Goal: Check status: Check status

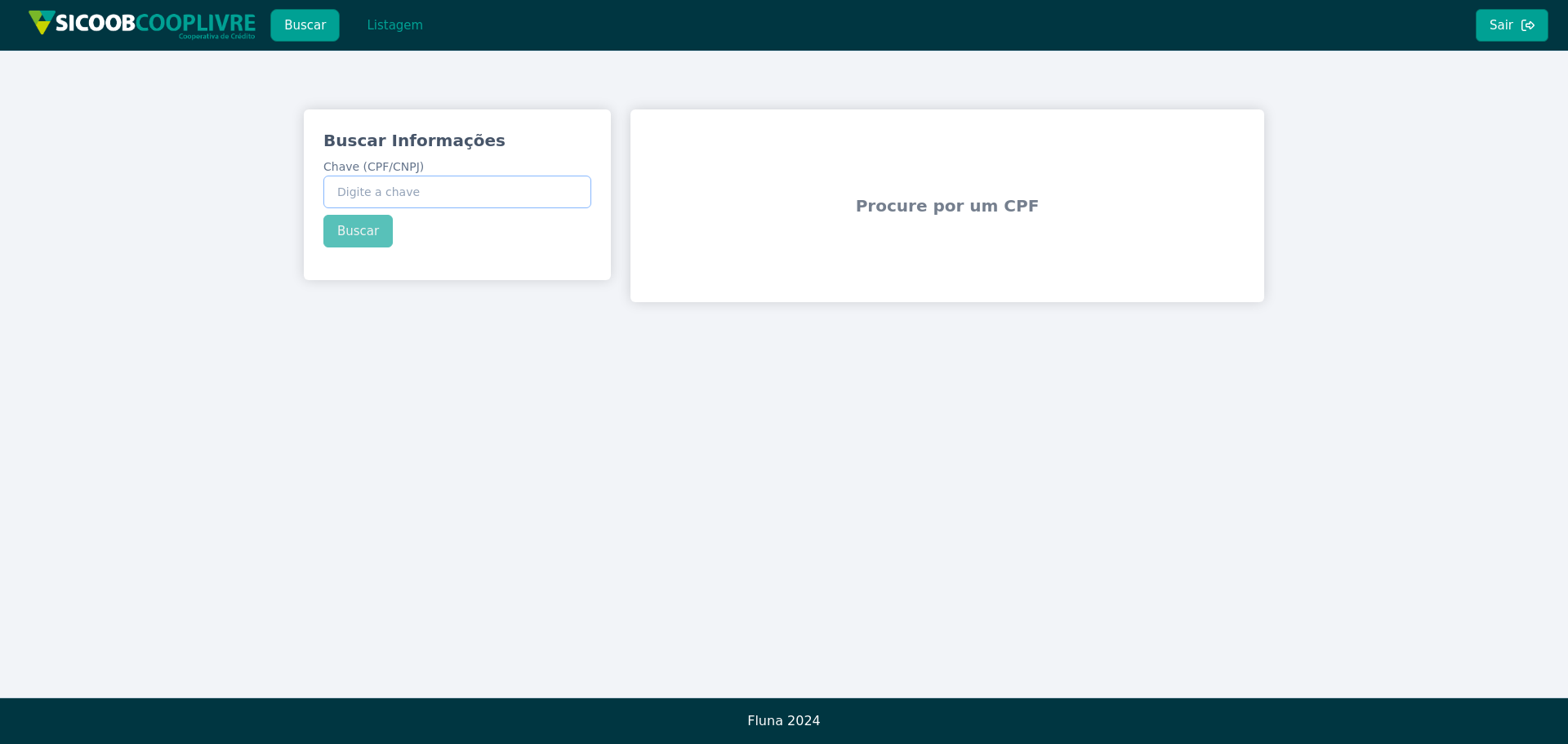
click at [406, 199] on input "Chave (CPF/CNPJ)" at bounding box center [457, 192] width 268 height 33
paste input "10.977.935/0001-86"
type input "10.977.935/0001-86"
click at [366, 231] on button "Buscar" at bounding box center [358, 231] width 70 height 33
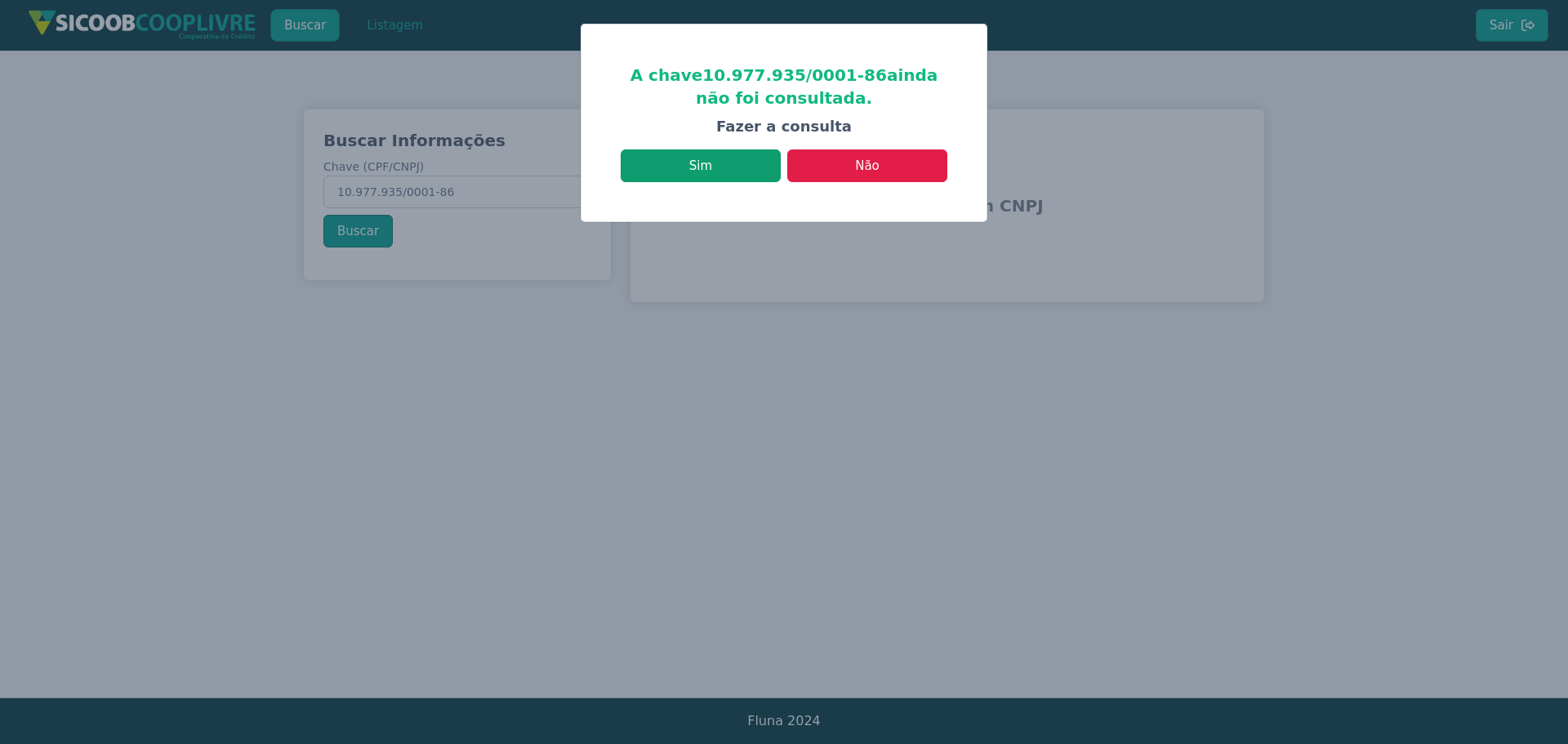
click at [731, 169] on button "Sim" at bounding box center [700, 166] width 160 height 33
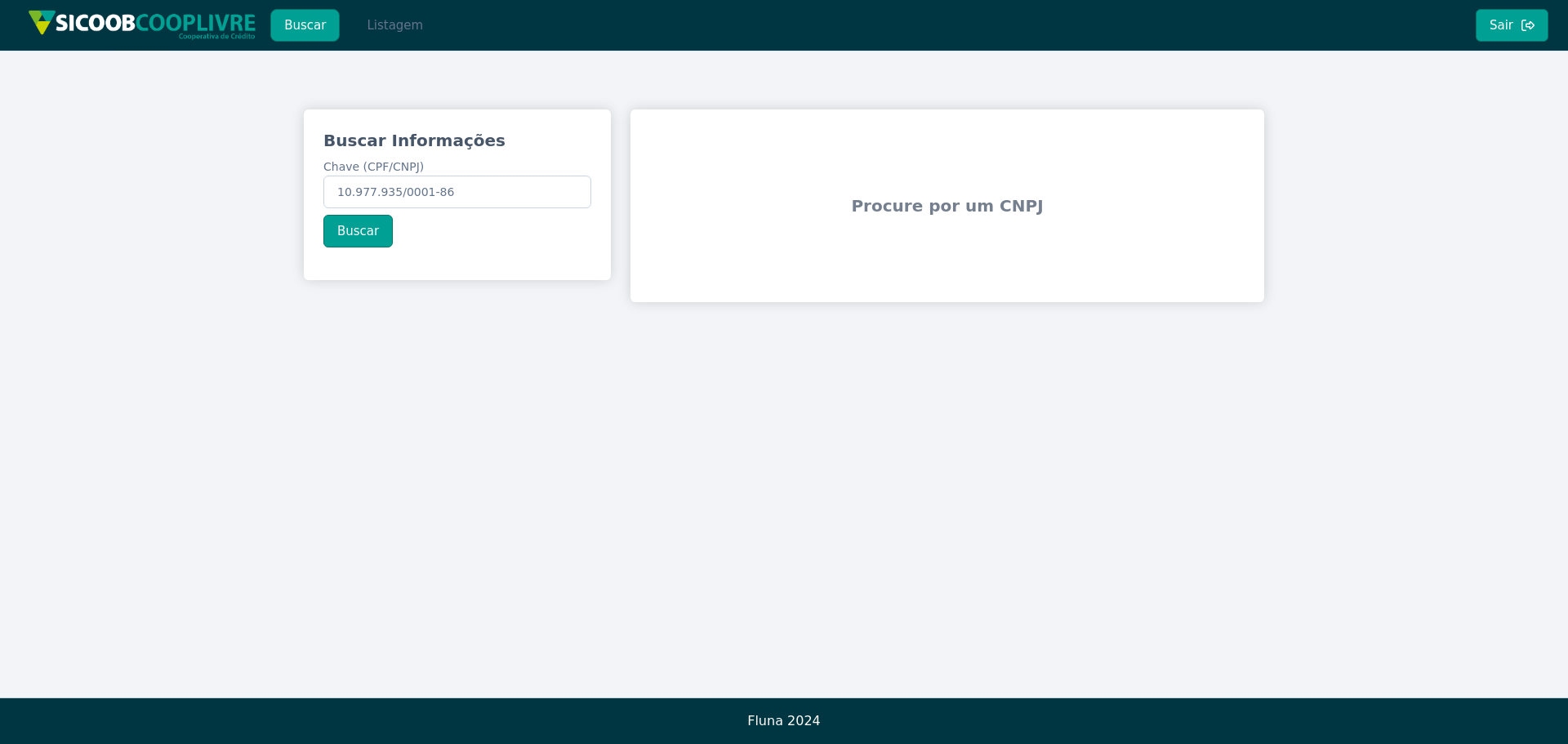
click at [386, 27] on button "Listagem" at bounding box center [394, 25] width 84 height 33
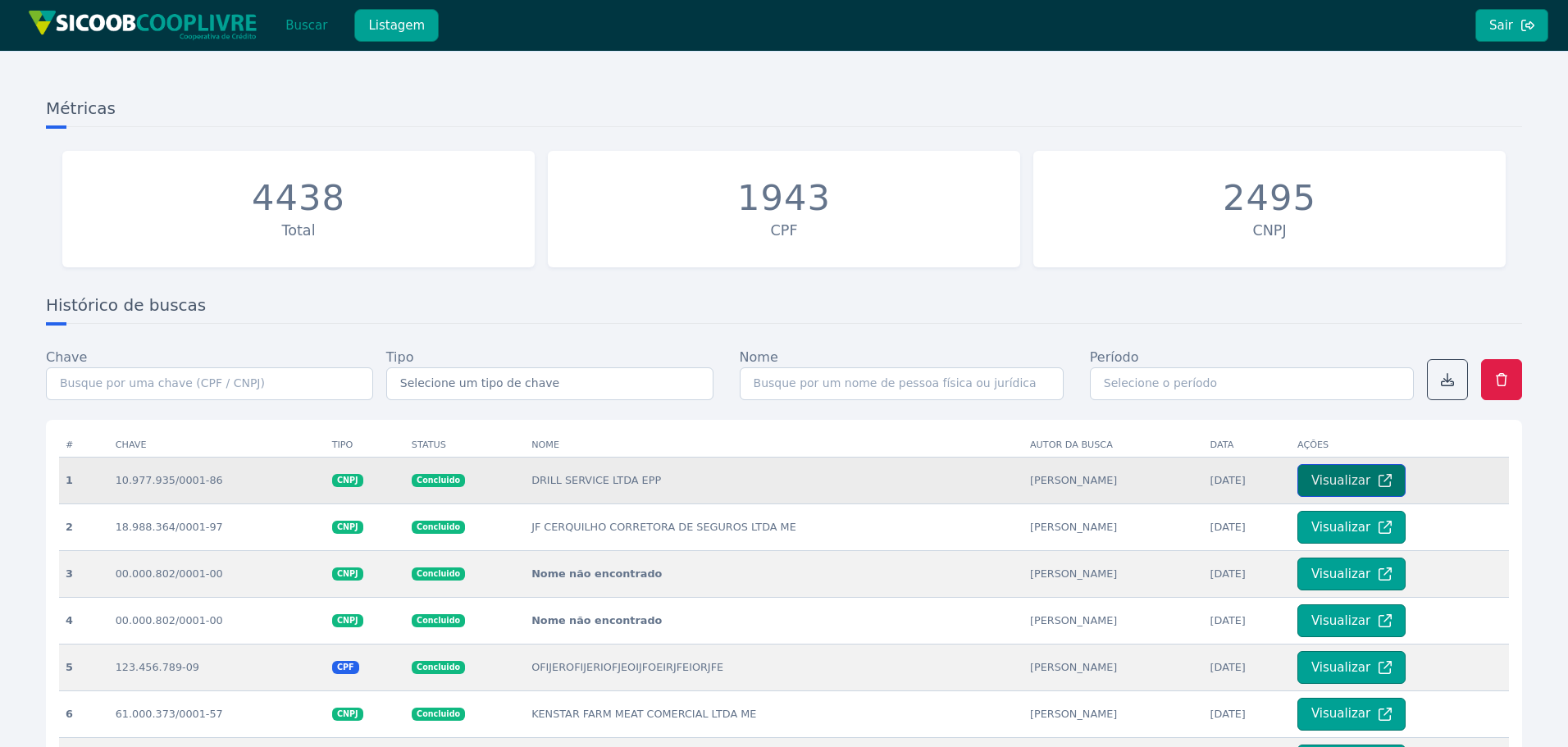
click at [1321, 475] on button "Visualizar" at bounding box center [1351, 481] width 108 height 33
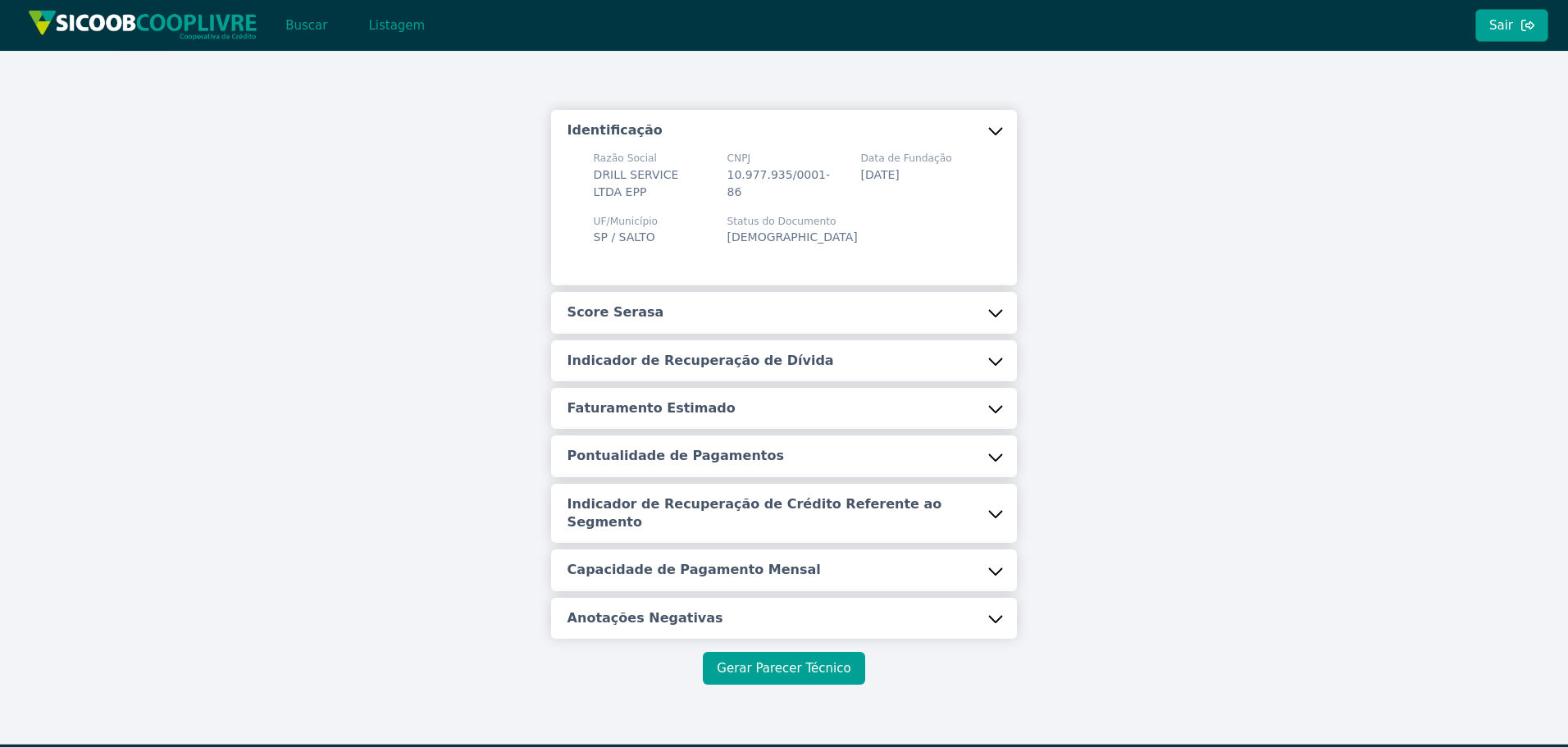
click at [795, 667] on button "Gerar Parecer Técnico" at bounding box center [783, 669] width 161 height 33
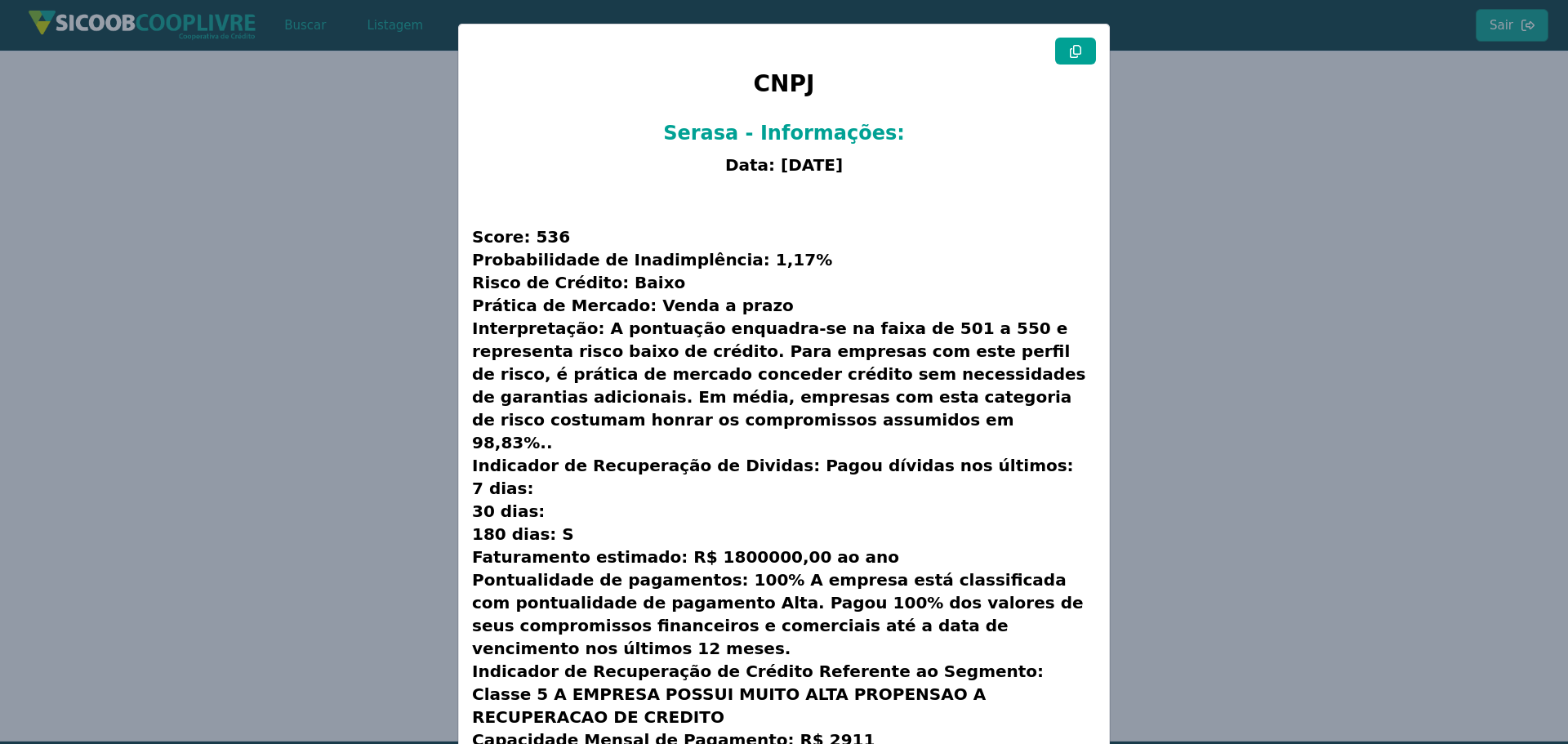
click at [1079, 55] on button at bounding box center [1075, 51] width 41 height 27
